Goal: Information Seeking & Learning: Compare options

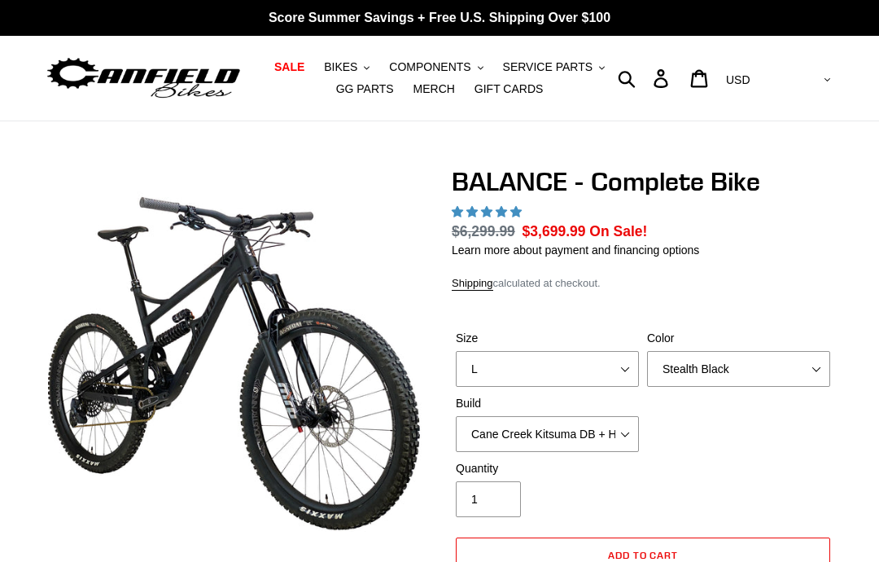
select select "highest-rating"
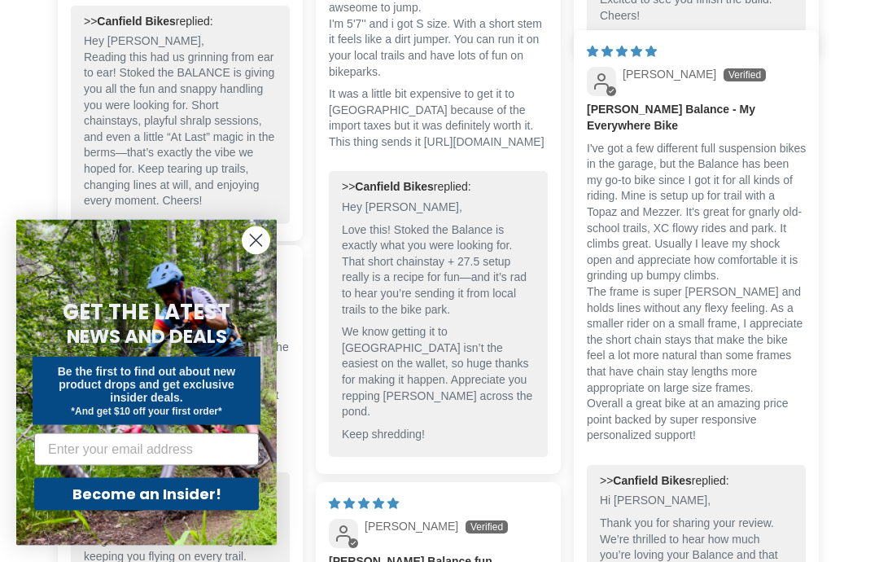
scroll to position [4510, 0]
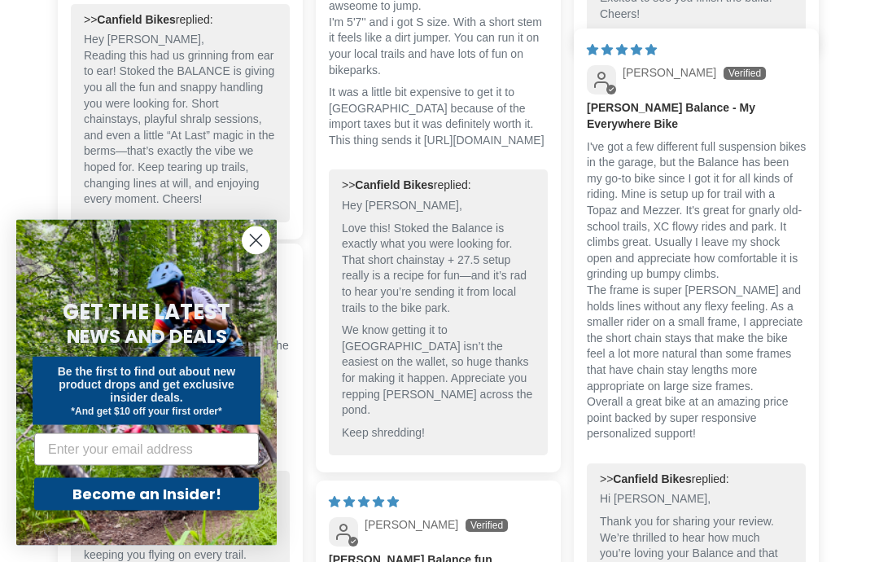
click at [256, 254] on circle "Close dialog" at bounding box center [256, 240] width 27 height 27
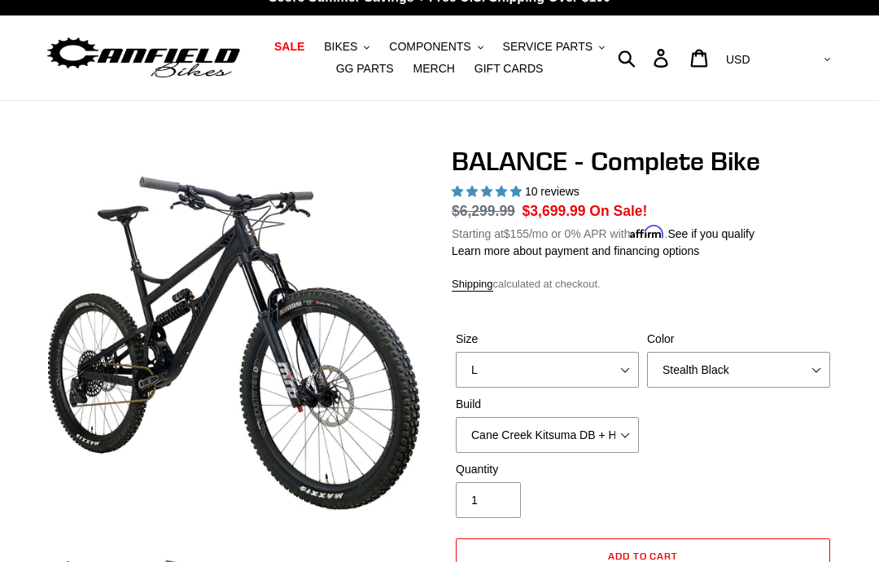
scroll to position [0, 0]
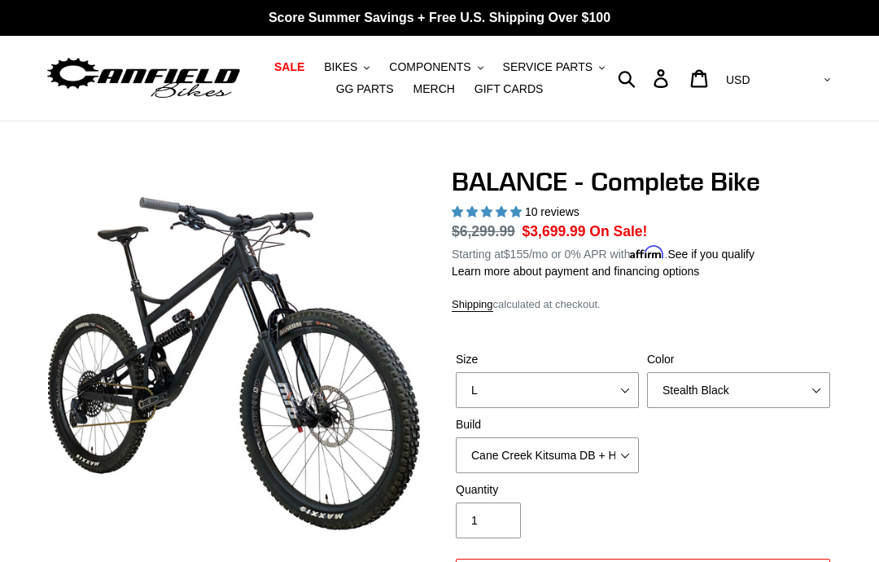
click at [350, 68] on span "BIKES" at bounding box center [340, 67] width 33 height 14
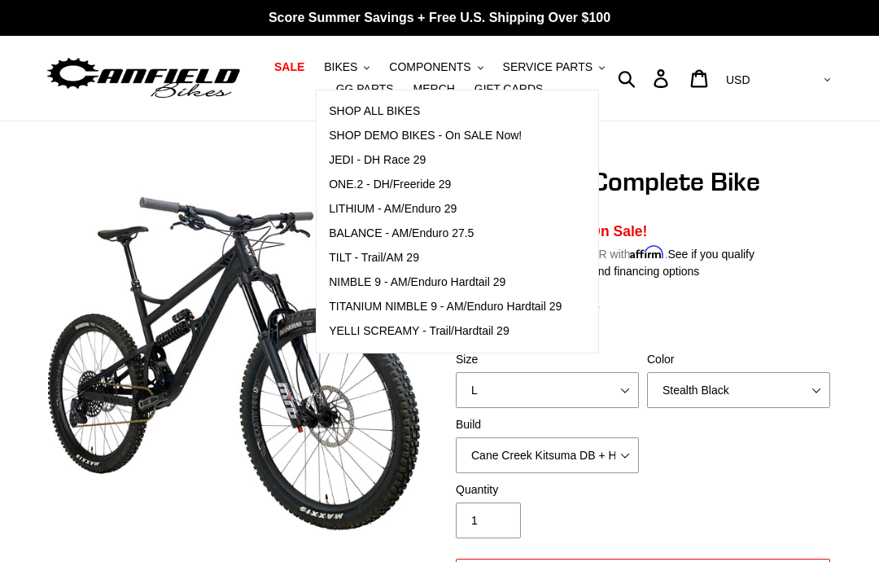
click at [507, 138] on span "SHOP DEMO BIKES - On SALE Now!" at bounding box center [425, 136] width 193 height 14
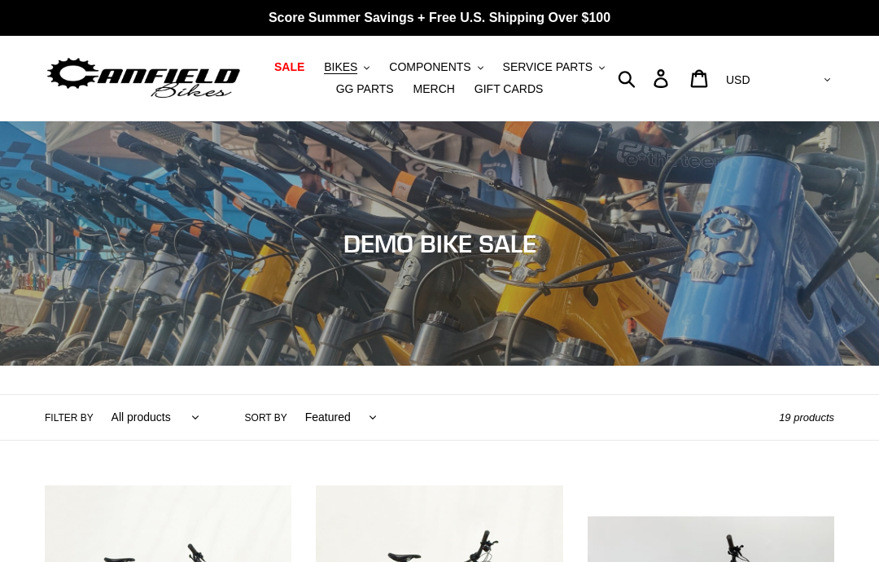
click at [353, 72] on span "BIKES" at bounding box center [340, 67] width 33 height 14
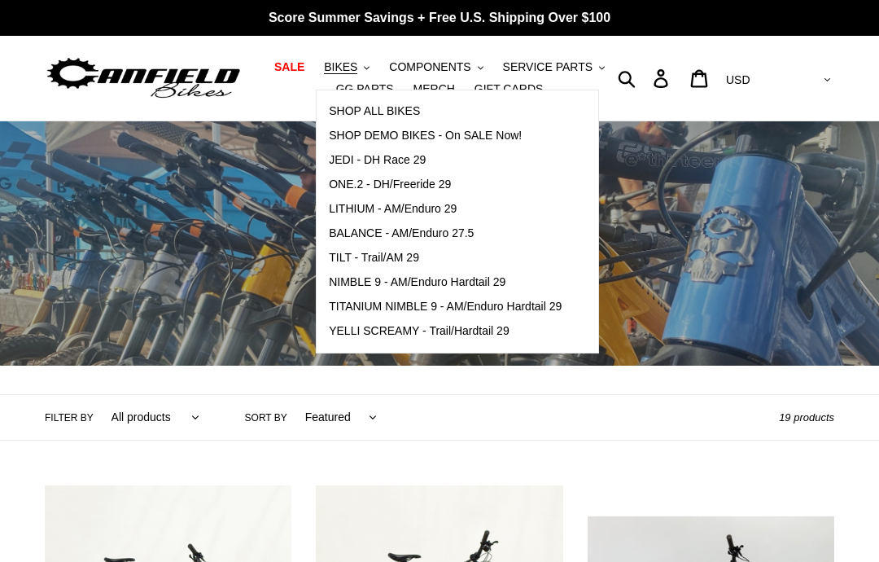
click at [659, 54] on div "Submit Search Log in Cart 0 items Currency AED AFN ALL AMD ANG AUD AWG AZN BAM …" at bounding box center [736, 78] width 198 height 85
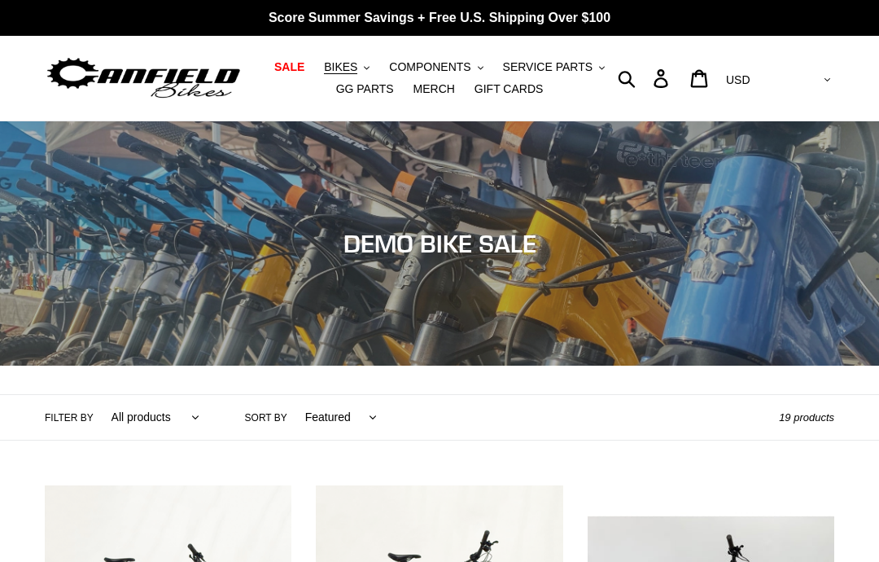
click at [353, 70] on span "BIKES" at bounding box center [340, 67] width 33 height 14
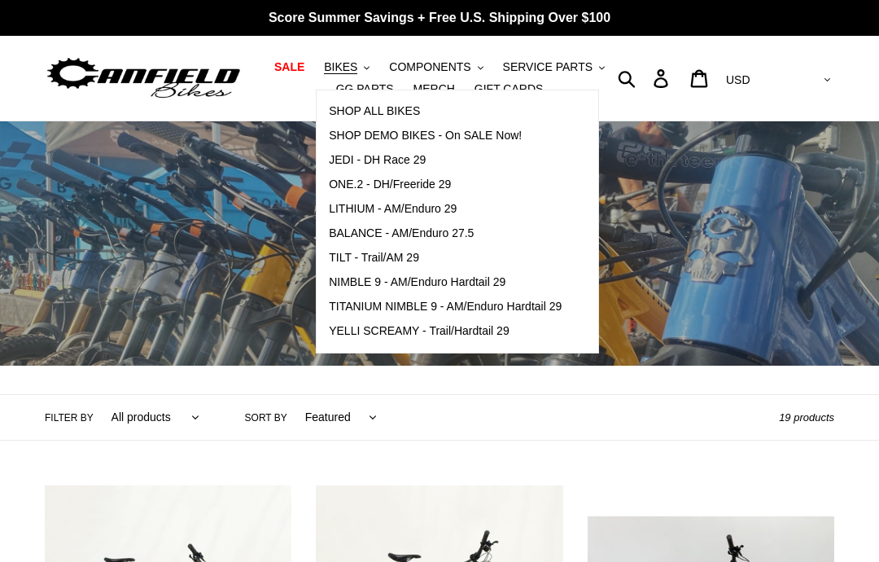
click at [474, 233] on span "BALANCE - AM/Enduro 27.5" at bounding box center [401, 233] width 145 height 14
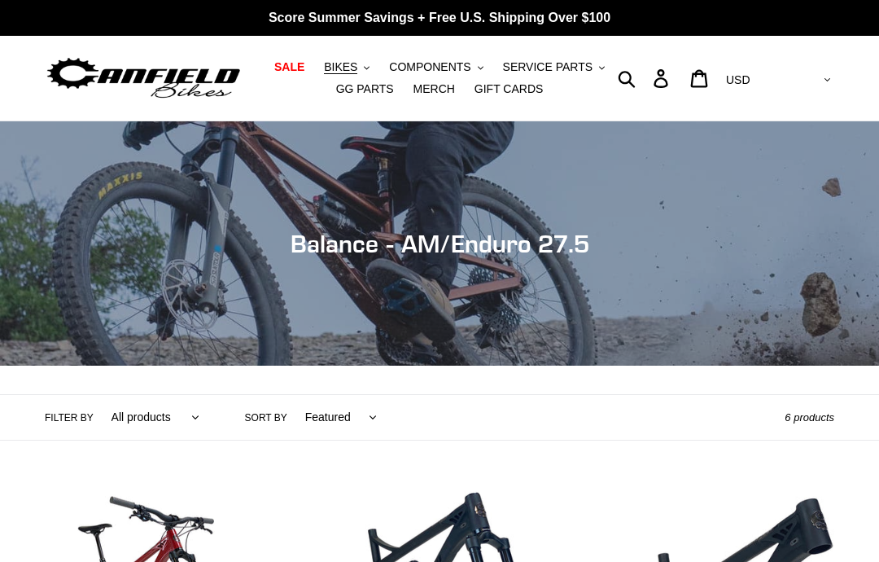
click at [456, 70] on span "COMPONENTS" at bounding box center [429, 67] width 81 height 14
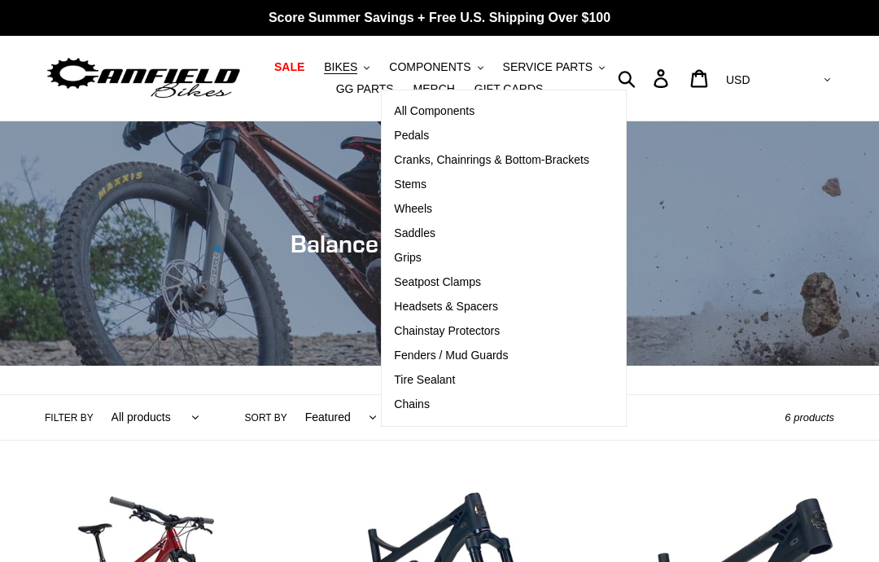
click at [444, 207] on link "Wheels" at bounding box center [492, 209] width 220 height 24
click at [348, 67] on span "BIKES" at bounding box center [340, 67] width 33 height 14
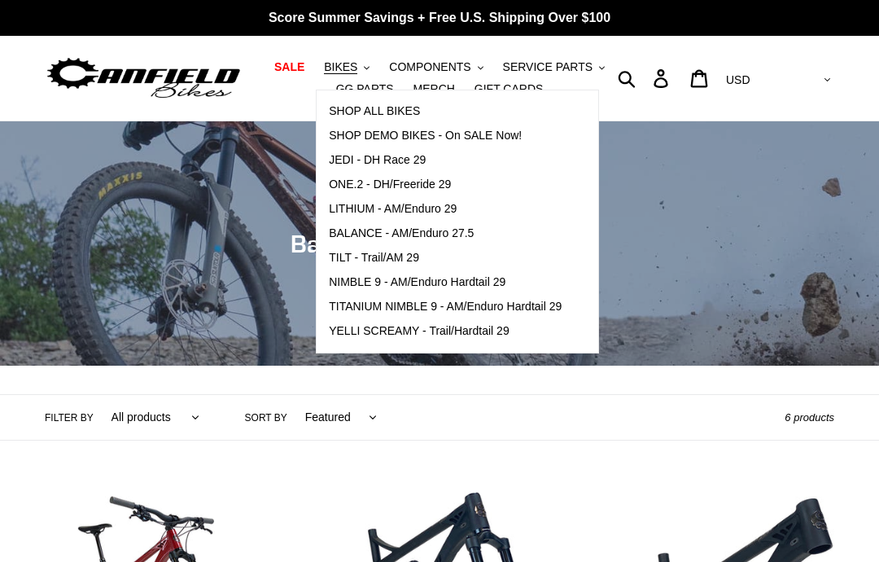
click at [421, 247] on link "TILT - Trail/AM 29" at bounding box center [445, 258] width 257 height 24
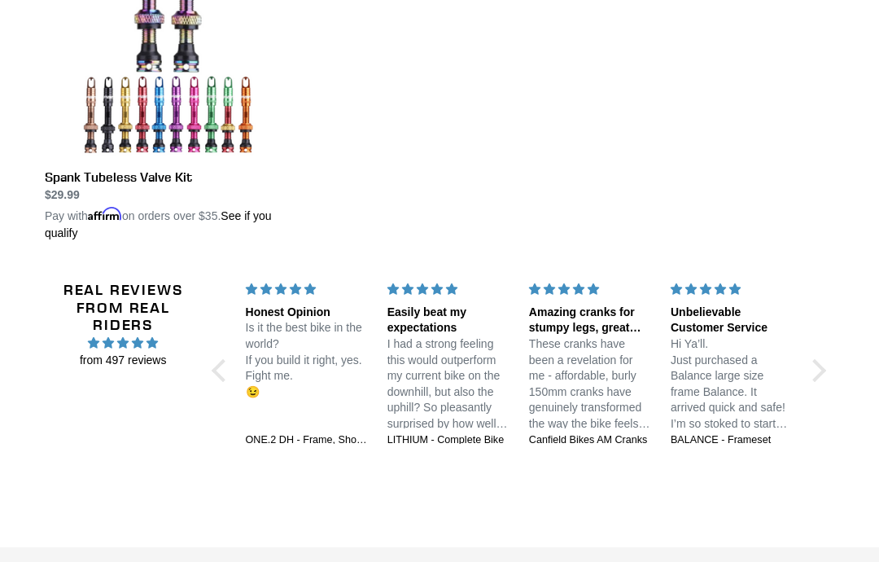
scroll to position [967, 0]
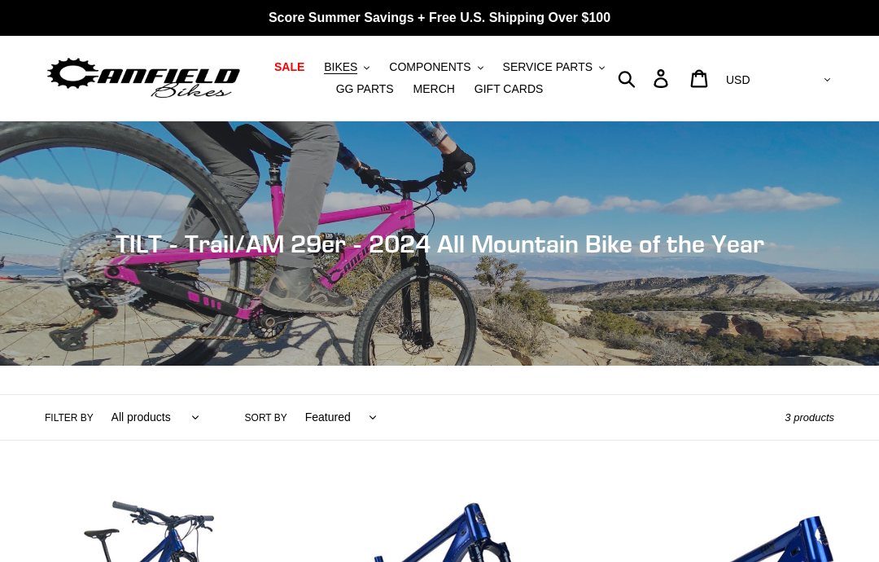
click at [333, 67] on span "BIKES" at bounding box center [340, 67] width 33 height 14
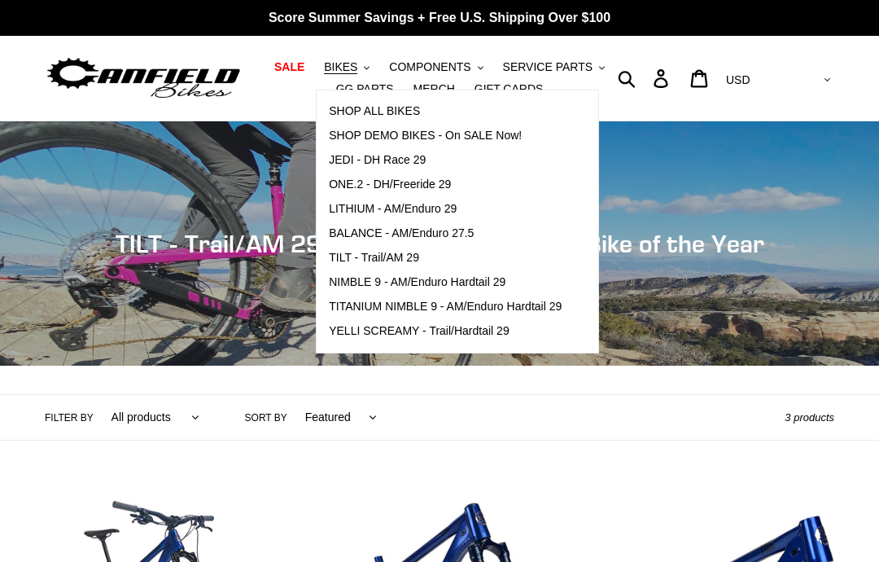
click at [284, 63] on span "SALE" at bounding box center [289, 67] width 30 height 14
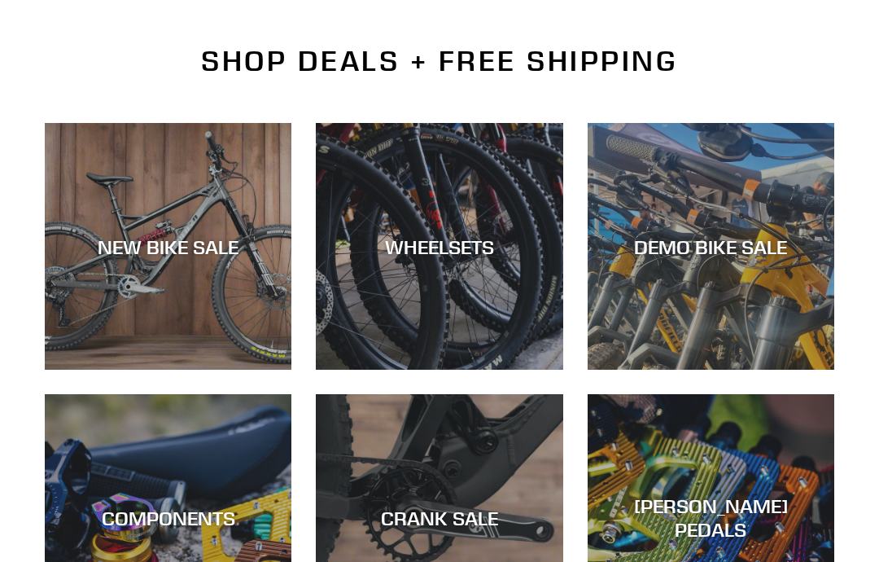
scroll to position [369, 0]
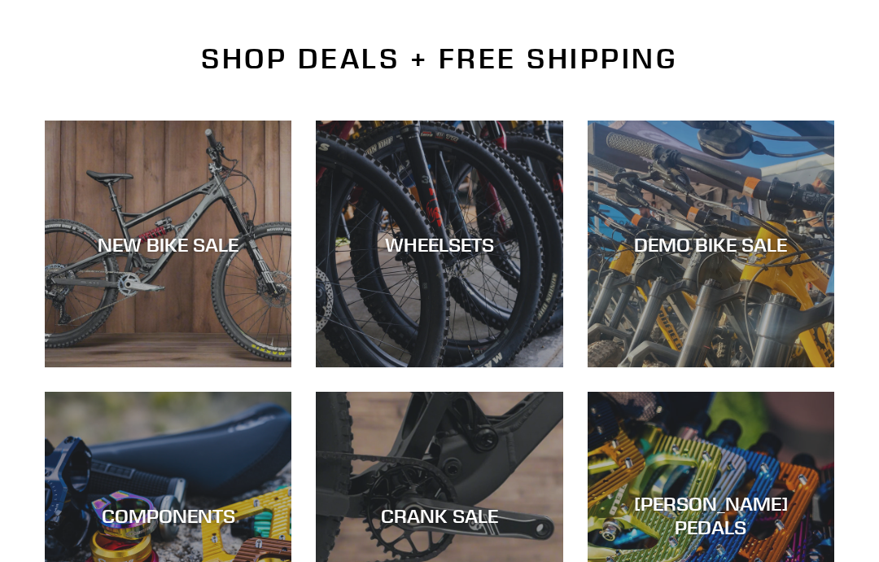
click at [710, 367] on div "DEMO BIKE SALE" at bounding box center [711, 367] width 247 height 0
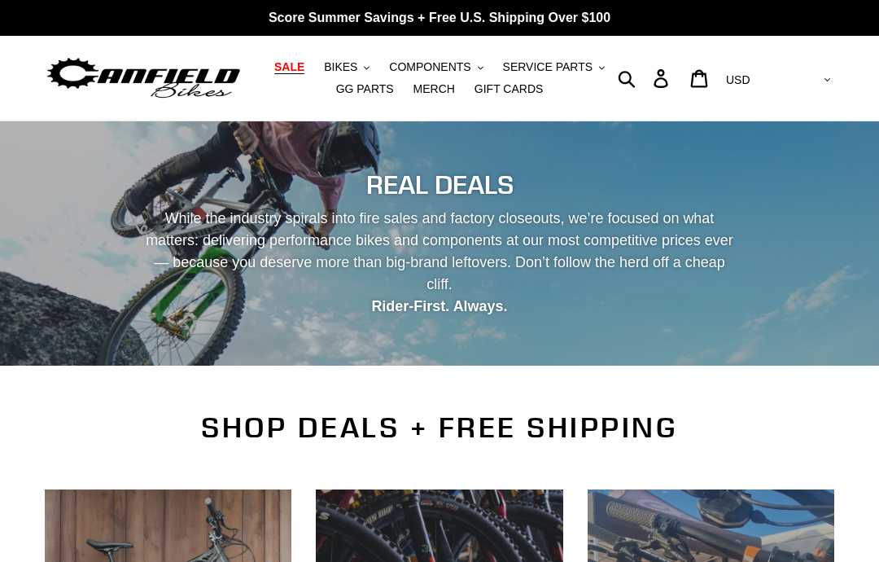
scroll to position [434, 0]
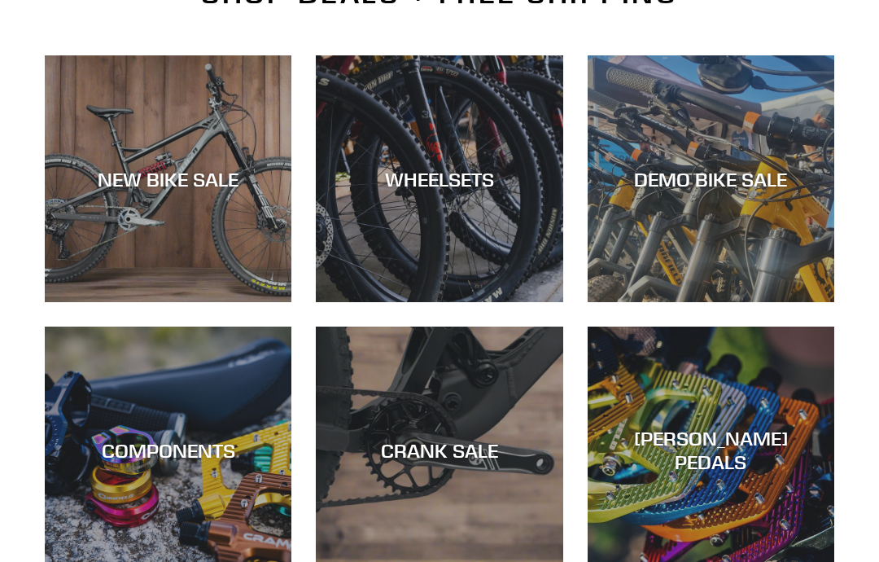
click at [142, 302] on div "NEW BIKE SALE" at bounding box center [168, 302] width 247 height 0
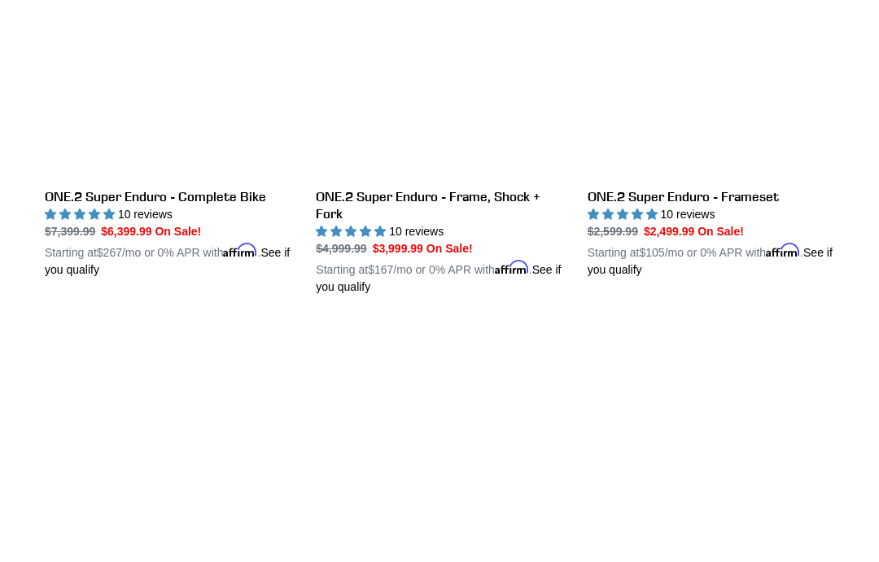
scroll to position [1305, 0]
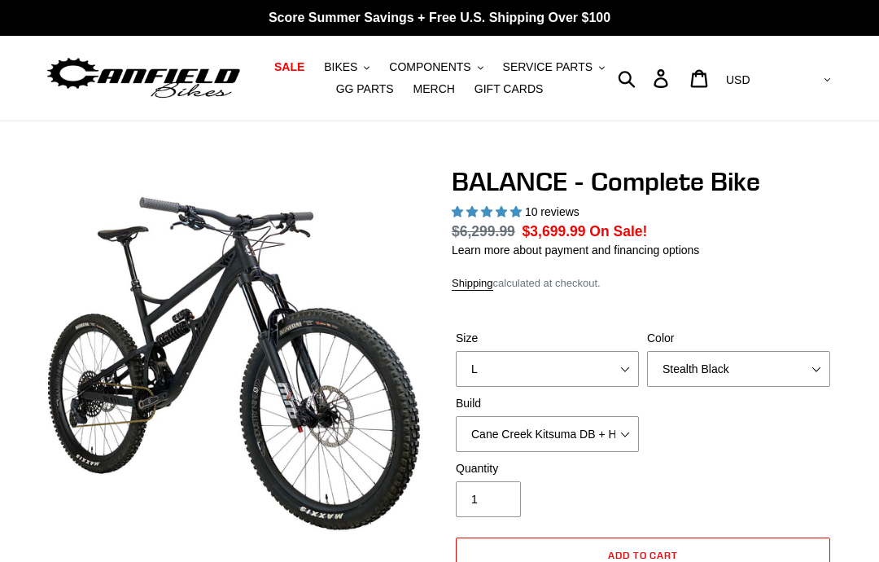
select select "highest-rating"
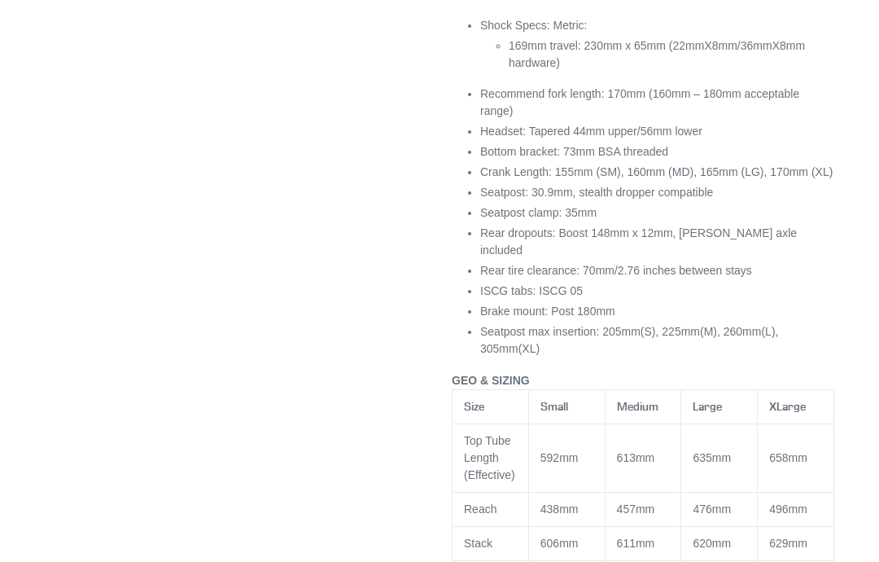
scroll to position [1836, 0]
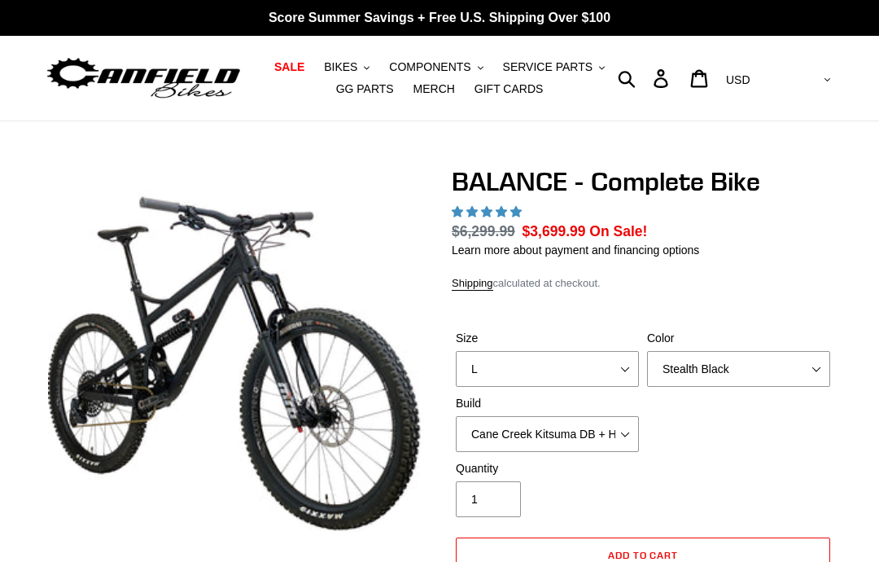
select select "highest-rating"
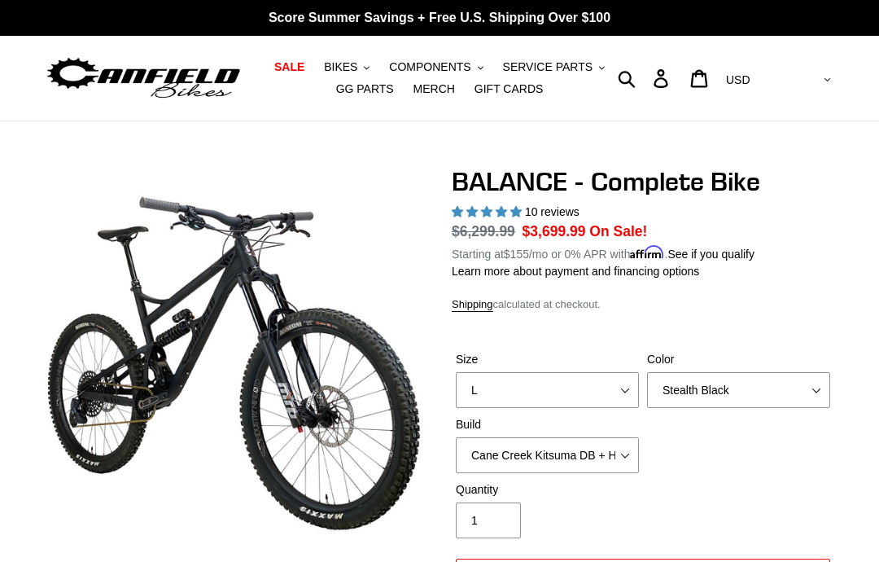
click at [357, 74] on span "BIKES" at bounding box center [340, 67] width 33 height 14
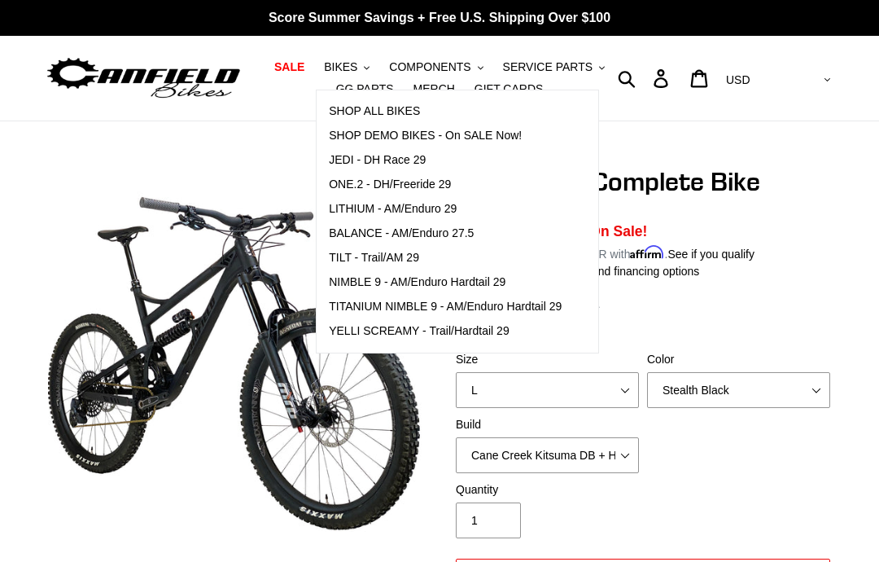
click at [423, 248] on link "TILT - Trail/AM 29" at bounding box center [445, 258] width 257 height 24
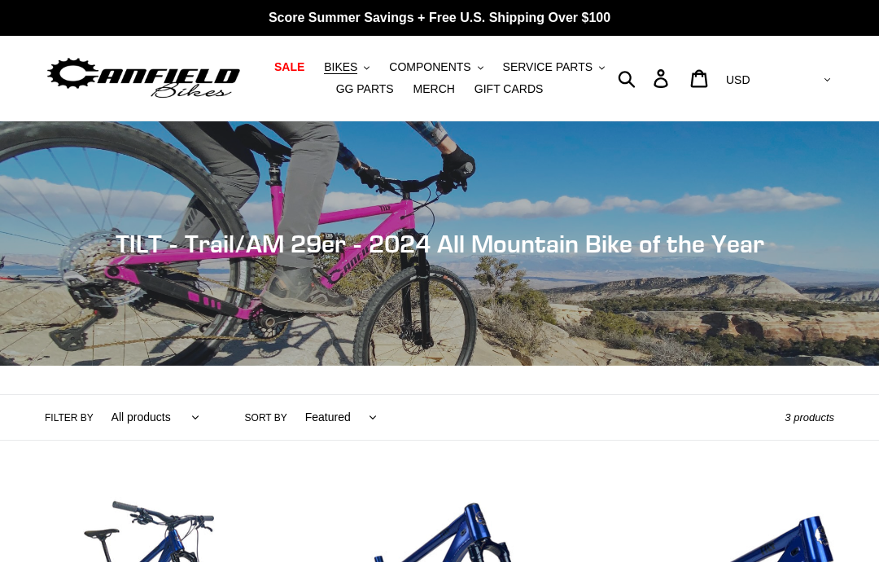
click at [361, 73] on button "BIKES .cls-1{fill:#231f20}" at bounding box center [347, 67] width 62 height 22
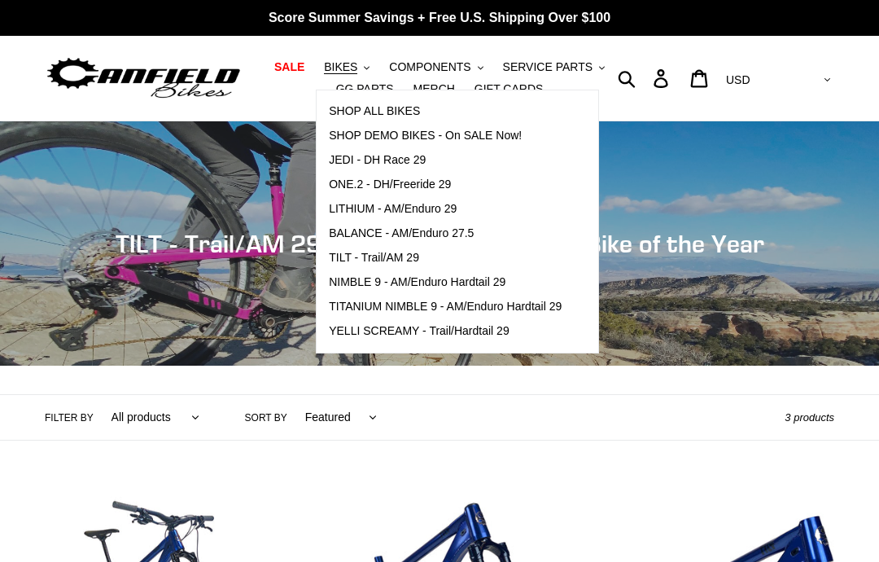
click at [465, 68] on span "COMPONENTS" at bounding box center [429, 67] width 81 height 14
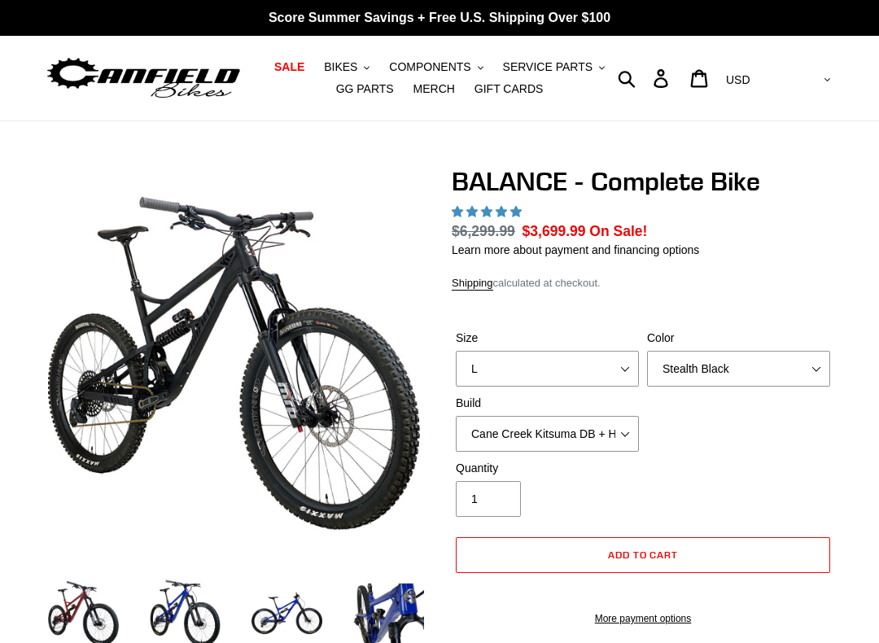
select select "highest-rating"
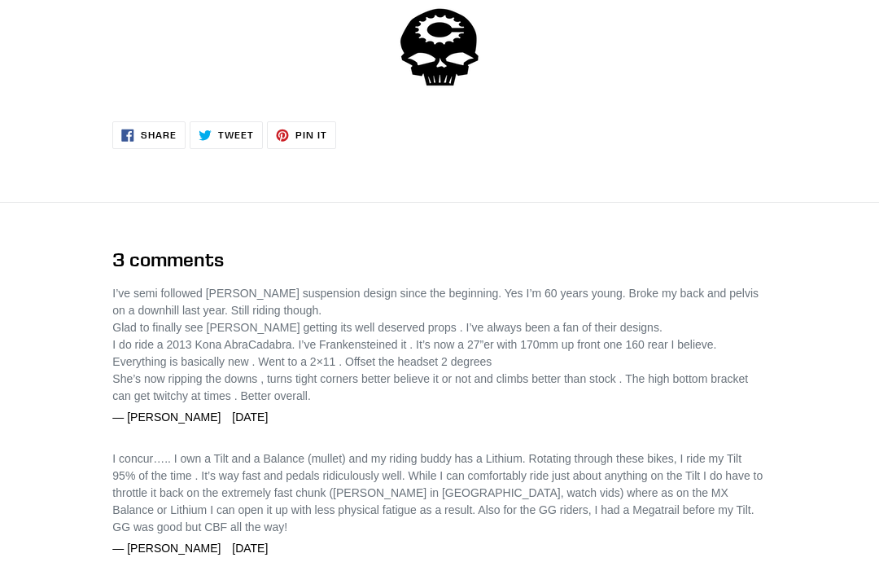
scroll to position [3906, 0]
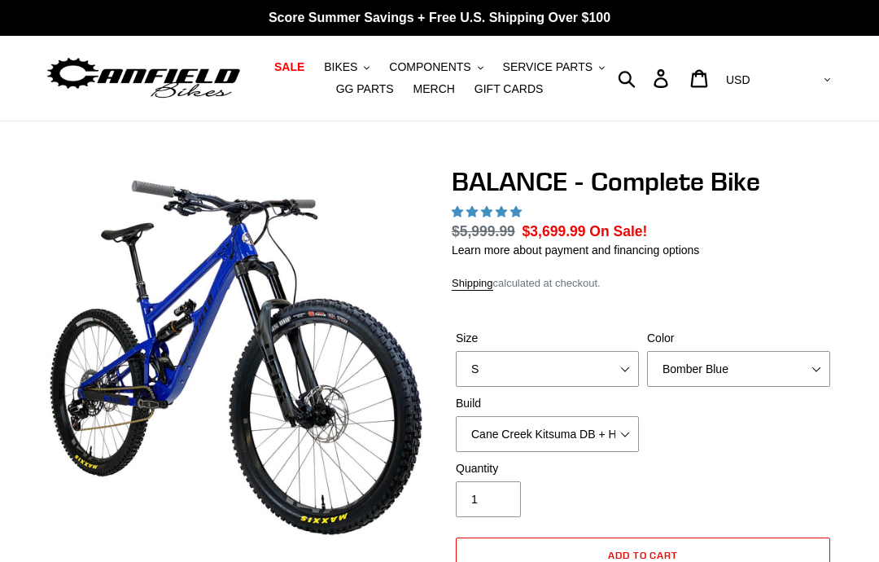
select select "highest-rating"
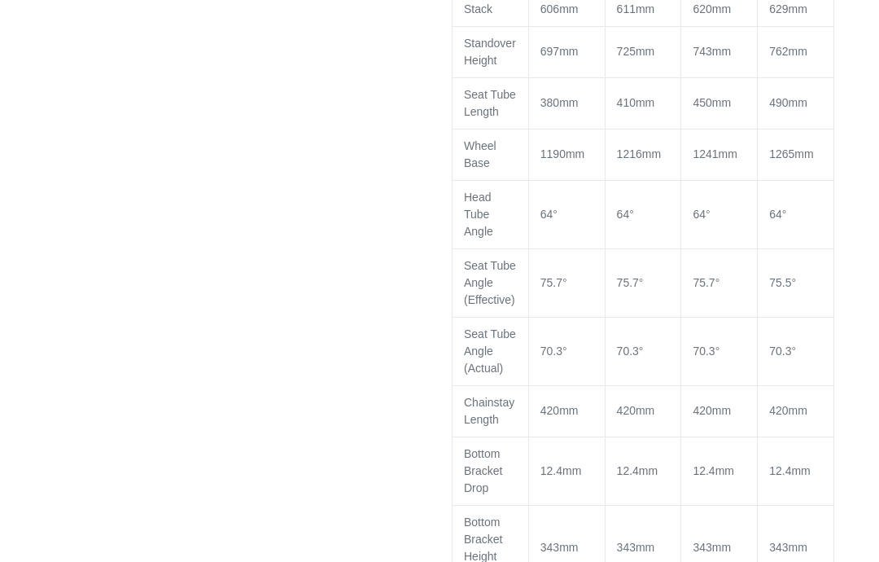
scroll to position [2394, 0]
